Goal: Find specific page/section: Find specific page/section

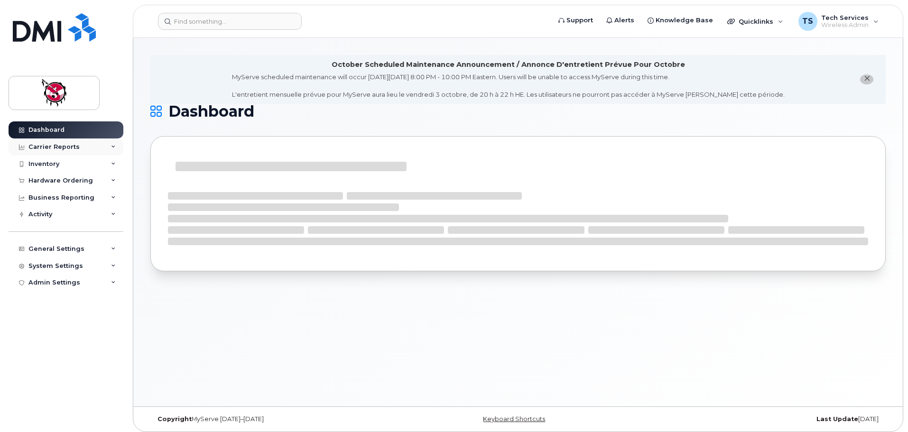
click at [51, 147] on div "Carrier Reports" at bounding box center [53, 147] width 51 height 8
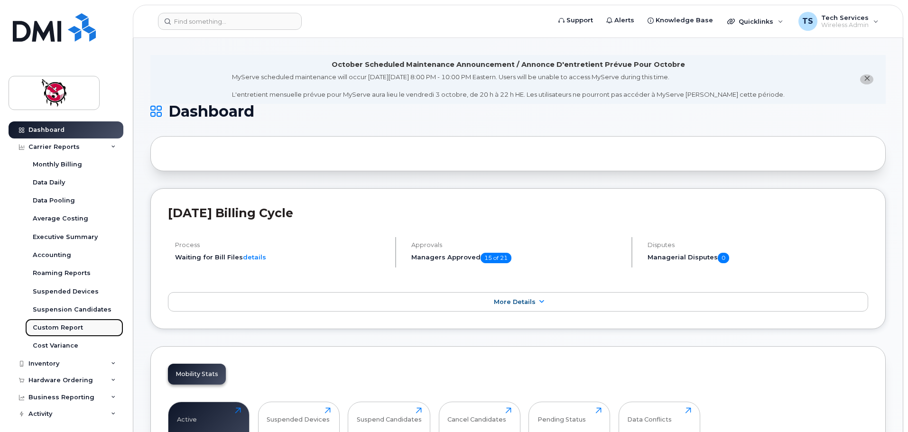
click at [63, 326] on div "Custom Report" at bounding box center [58, 328] width 50 height 9
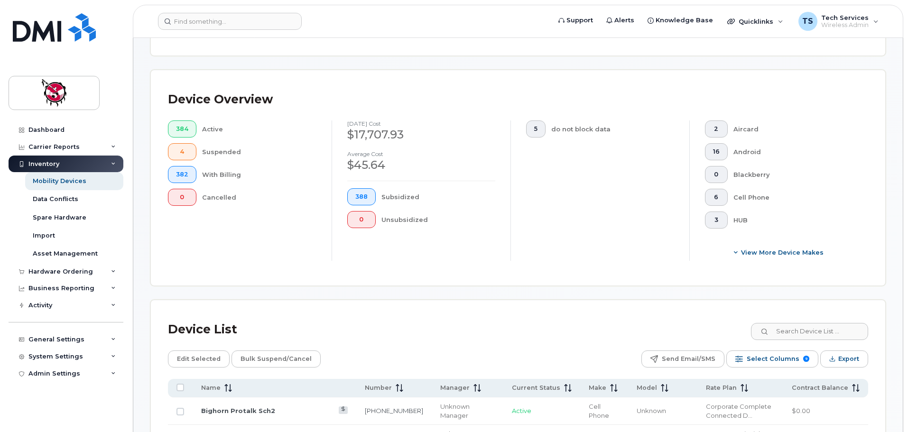
scroll to position [237, 0]
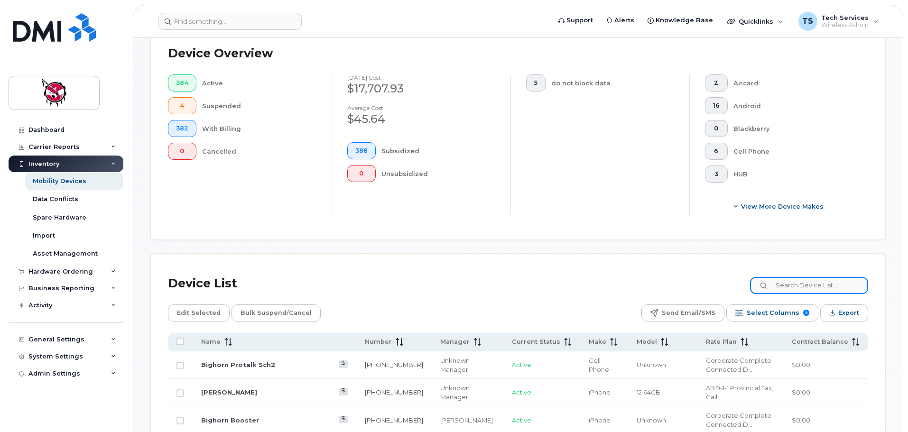
click at [799, 280] on input at bounding box center [809, 285] width 118 height 17
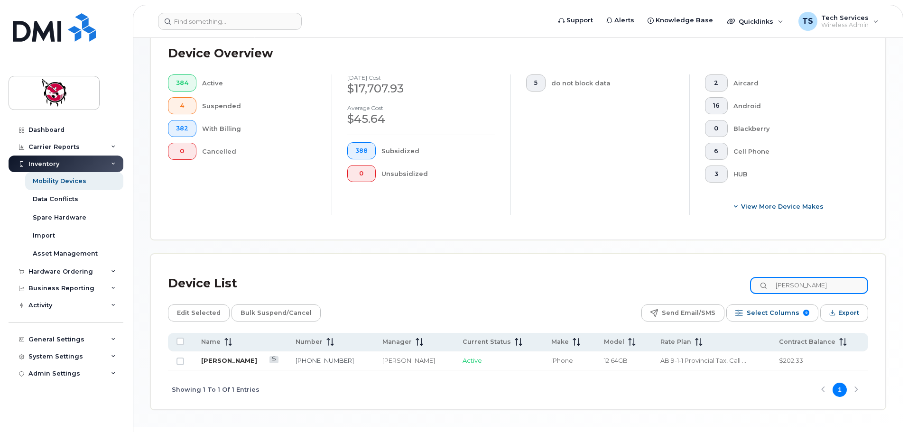
type input "[PERSON_NAME]"
click at [231, 357] on link "[PERSON_NAME]" at bounding box center [229, 361] width 56 height 8
